Goal: Task Accomplishment & Management: Use online tool/utility

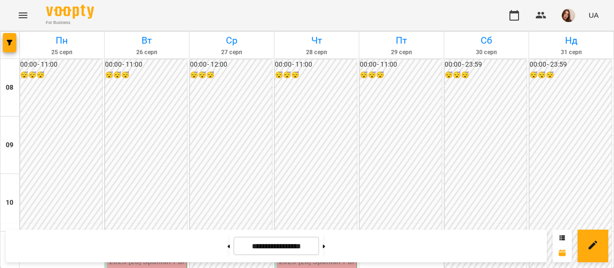
scroll to position [89, 0]
click at [227, 249] on button at bounding box center [228, 245] width 2 height 21
type input "**********"
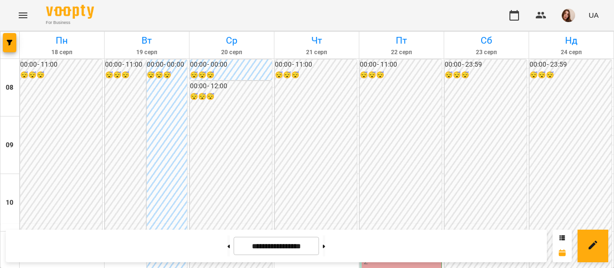
scroll to position [408, 0]
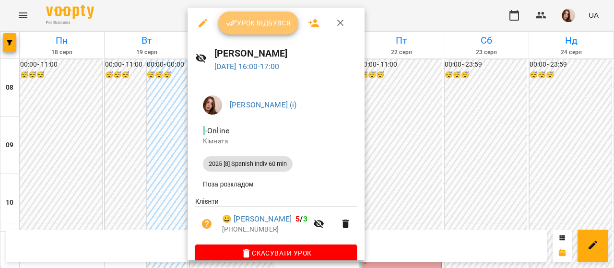
click at [256, 19] on span "Урок відбувся" at bounding box center [258, 23] width 65 height 12
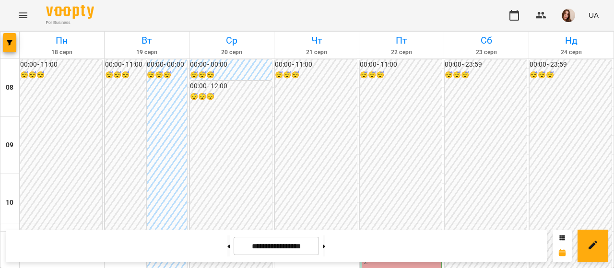
scroll to position [170, 0]
click at [568, 22] on button "button" at bounding box center [568, 15] width 25 height 25
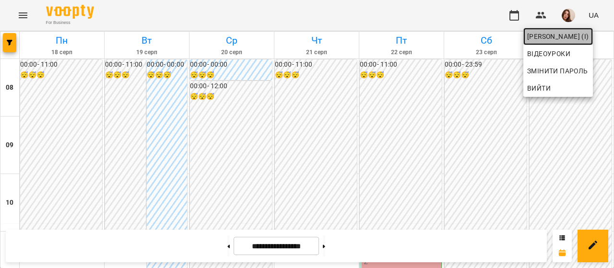
click at [569, 38] on span "[PERSON_NAME] (і)" at bounding box center [558, 37] width 62 height 12
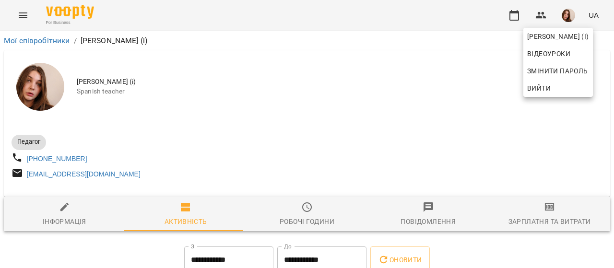
click at [550, 210] on div at bounding box center [307, 134] width 614 height 268
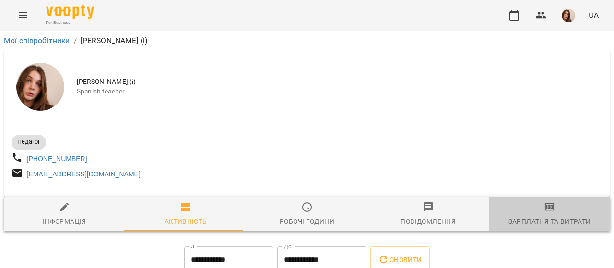
click at [544, 213] on icon "button" at bounding box center [550, 207] width 12 height 12
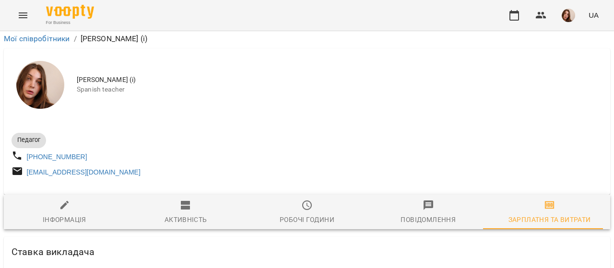
scroll to position [2562, 0]
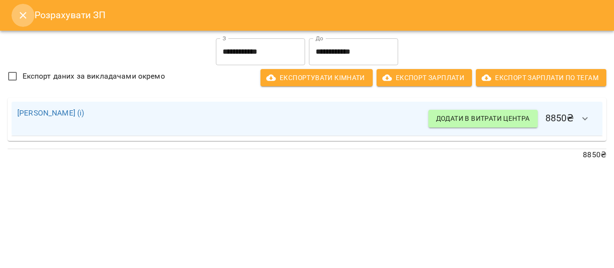
click at [18, 15] on icon "Close" at bounding box center [23, 16] width 12 height 12
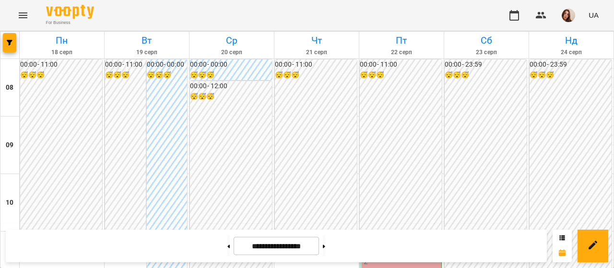
scroll to position [495, 0]
